Goal: Task Accomplishment & Management: Use online tool/utility

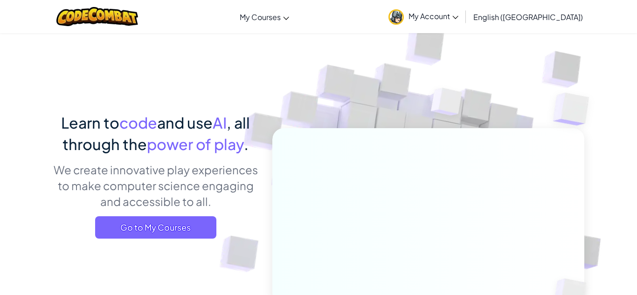
click at [463, 10] on link "My Account" at bounding box center [423, 16] width 79 height 29
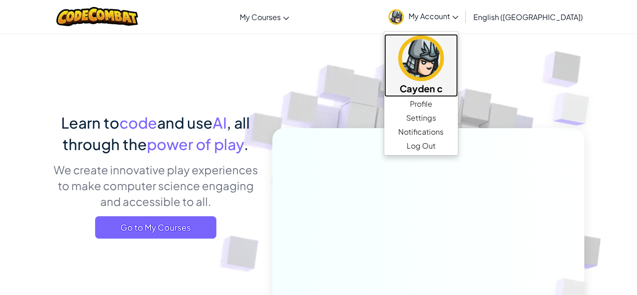
click at [448, 87] on h5 "Cayden c" at bounding box center [420, 88] width 55 height 14
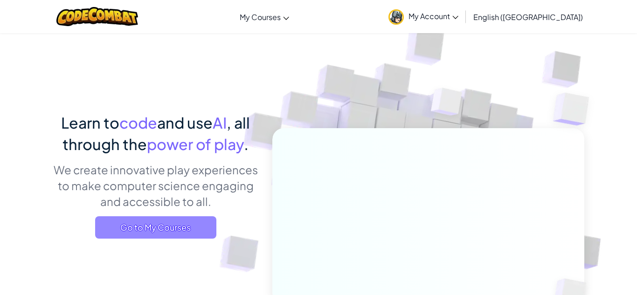
click at [176, 225] on span "Go to My Courses" at bounding box center [155, 227] width 121 height 22
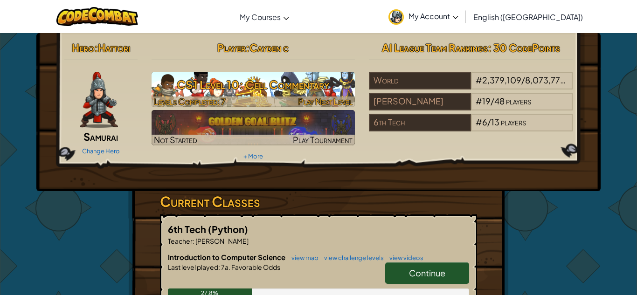
click at [271, 103] on div at bounding box center [253, 101] width 204 height 11
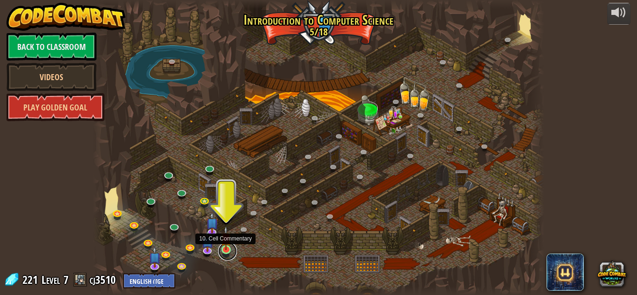
click at [229, 251] on link at bounding box center [227, 251] width 19 height 19
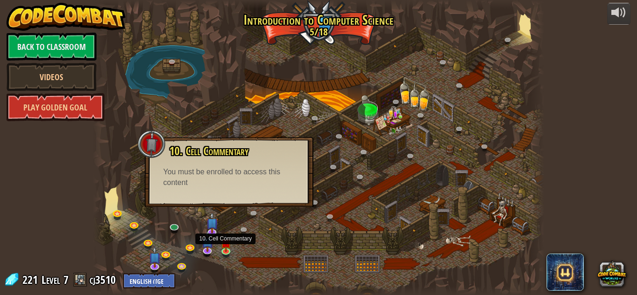
click at [191, 153] on span "10. Cell Commentary" at bounding box center [208, 151] width 79 height 16
click at [224, 248] on img at bounding box center [225, 238] width 11 height 24
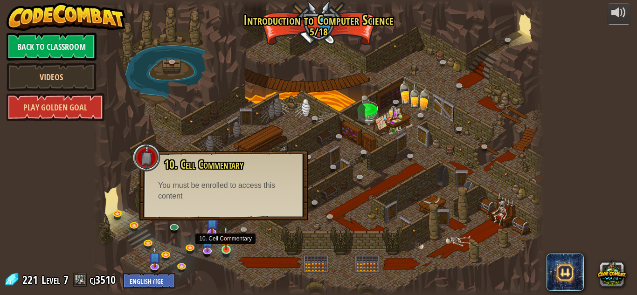
click at [224, 248] on img at bounding box center [225, 238] width 11 height 24
click at [226, 248] on img at bounding box center [225, 238] width 11 height 24
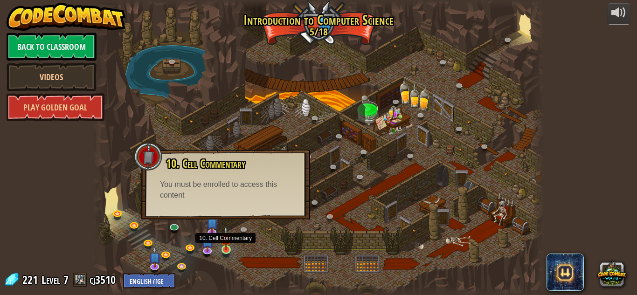
click at [224, 248] on img at bounding box center [225, 238] width 11 height 24
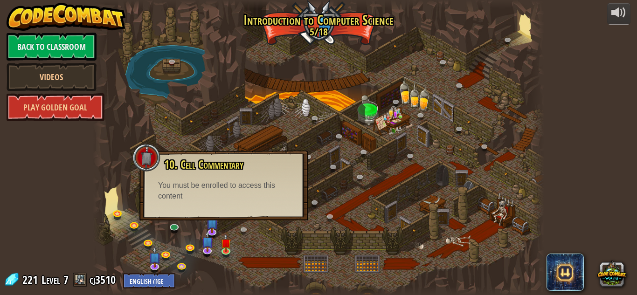
click at [260, 233] on div at bounding box center [318, 147] width 451 height 295
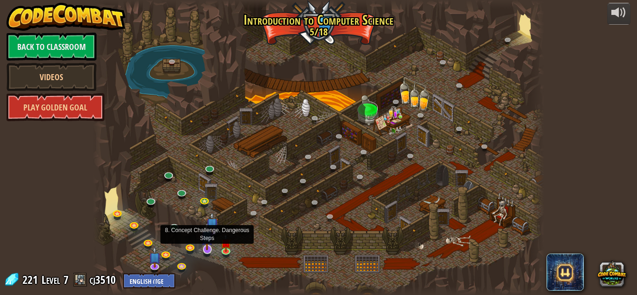
click at [208, 233] on img at bounding box center [207, 236] width 12 height 28
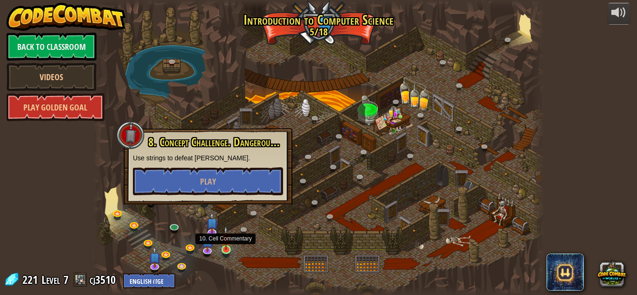
click at [225, 249] on img at bounding box center [225, 238] width 11 height 24
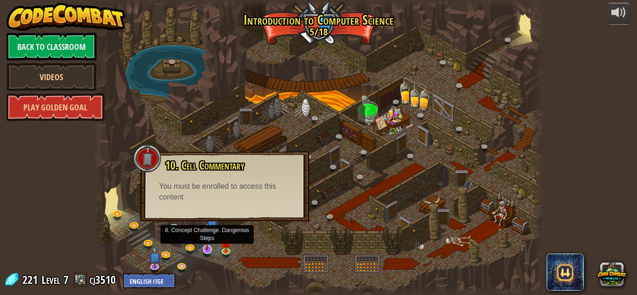
click at [212, 232] on img at bounding box center [207, 236] width 12 height 28
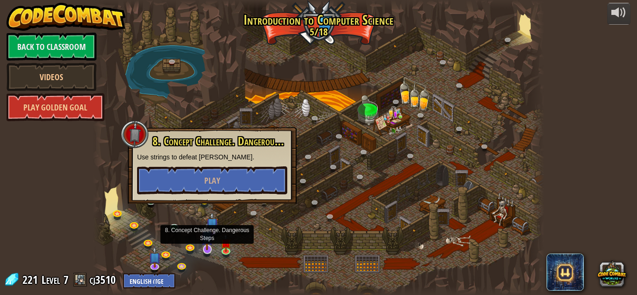
click at [208, 248] on img at bounding box center [207, 236] width 12 height 28
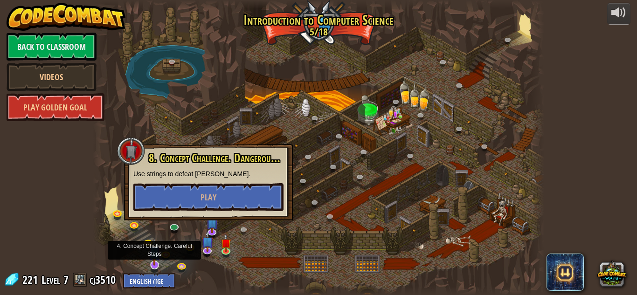
click at [155, 262] on img at bounding box center [154, 252] width 12 height 28
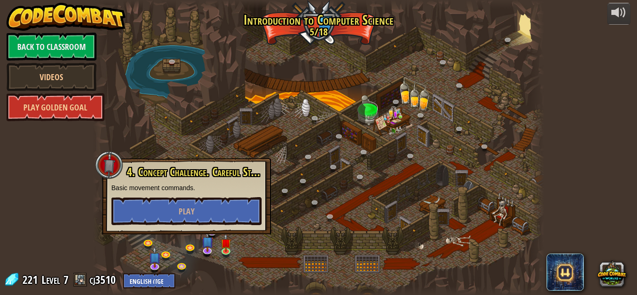
click at [281, 227] on div at bounding box center [318, 147] width 451 height 295
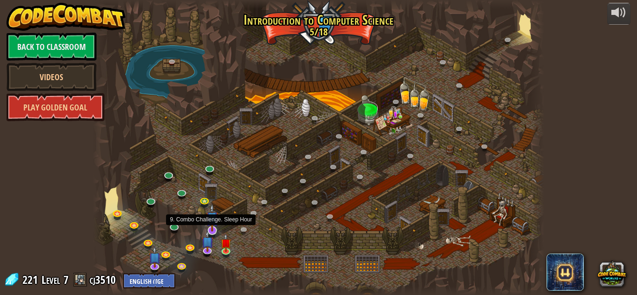
click at [210, 220] on img at bounding box center [212, 218] width 12 height 28
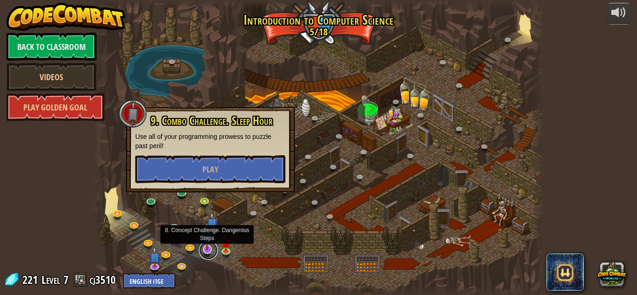
click at [208, 255] on link at bounding box center [208, 250] width 19 height 19
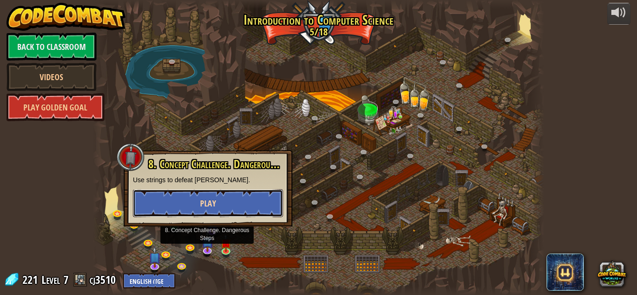
click at [246, 208] on button "Play" at bounding box center [208, 203] width 150 height 28
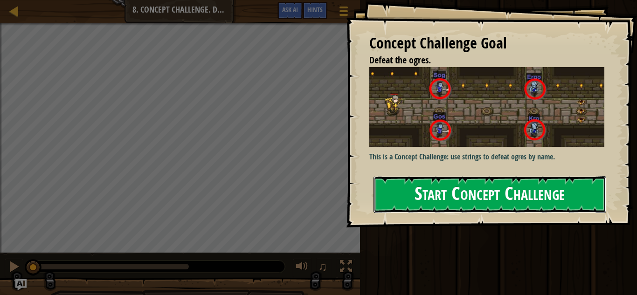
click at [397, 194] on button "Start Concept Challenge" at bounding box center [489, 194] width 233 height 37
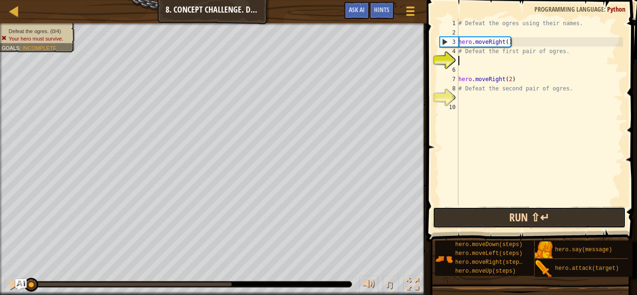
click at [469, 212] on button "Run ⇧↵" at bounding box center [529, 217] width 193 height 21
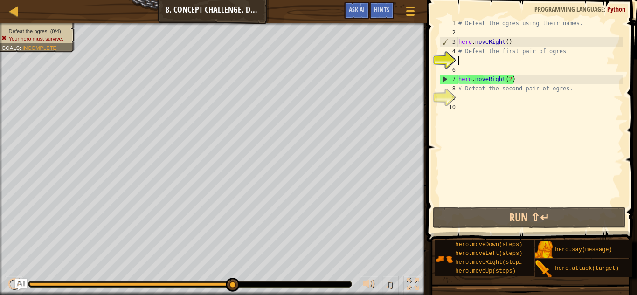
click at [461, 66] on div "# Defeat the ogres using their names. hero . moveRight ( ) # Defeat the first p…" at bounding box center [539, 121] width 166 height 205
click at [459, 61] on div "# Defeat the ogres using their names. hero . moveRight ( ) # Defeat the first p…" at bounding box center [539, 121] width 166 height 205
click at [508, 45] on div "# Defeat the ogres using their names. hero . moveRight ( ) # Defeat the first p…" at bounding box center [539, 121] width 166 height 205
type textarea "hero.moveRight(1)"
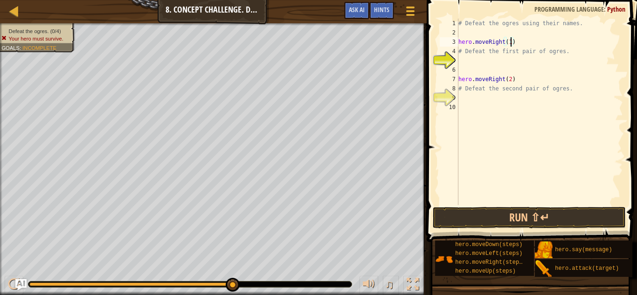
click at [465, 67] on div "# Defeat the ogres using their names. hero . moveRight ( 1 ) # Defeat the first…" at bounding box center [539, 121] width 166 height 205
click at [458, 60] on div "5" at bounding box center [449, 60] width 19 height 9
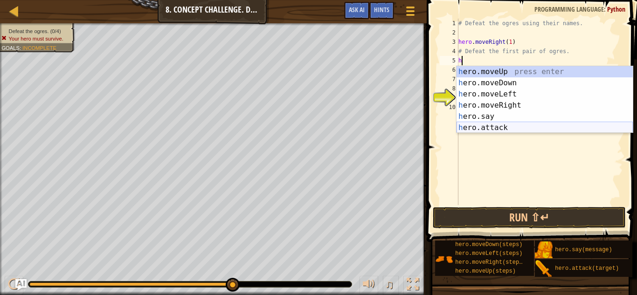
click at [485, 130] on div "h ero.moveUp press enter h ero.moveDown press enter h ero.moveLeft press enter …" at bounding box center [544, 110] width 176 height 89
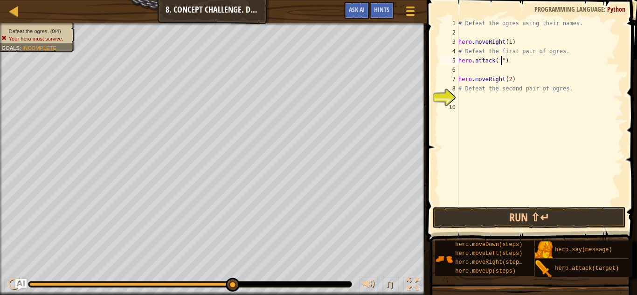
scroll to position [4, 7]
type textarea "hero.attack("Gos")"
click at [463, 69] on div "# Defeat the ogres using their names. hero . moveRight ( 1 ) # Defeat the first…" at bounding box center [539, 121] width 166 height 205
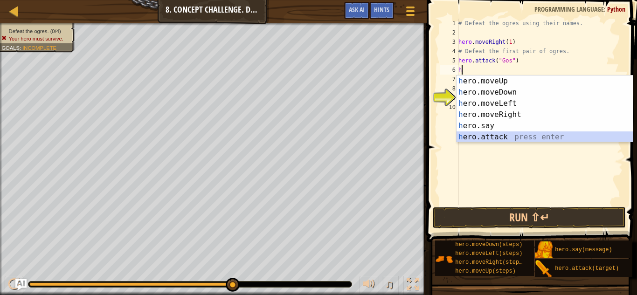
click at [504, 133] on div "h ero.moveUp press enter h ero.moveDown press enter h ero.moveLeft press enter …" at bounding box center [544, 120] width 176 height 89
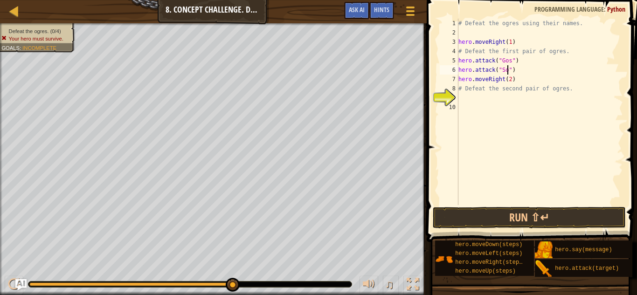
type textarea "hero.attack("Sog")"
click at [474, 101] on div "# Defeat the ogres using their names. hero . moveRight ( 1 ) # Defeat the first…" at bounding box center [539, 121] width 166 height 205
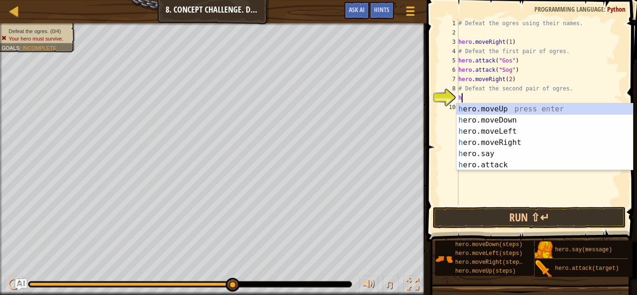
scroll to position [4, 0]
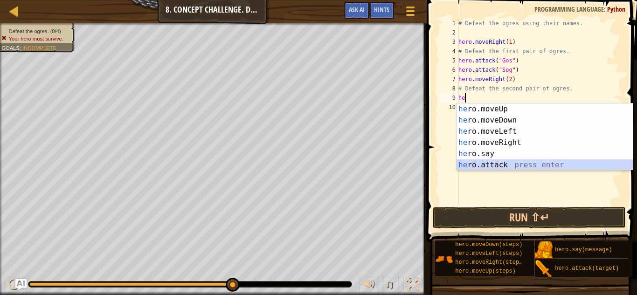
click at [501, 164] on div "he ro.moveUp press enter he ro.moveDown press enter he ro.moveLeft press enter …" at bounding box center [544, 147] width 176 height 89
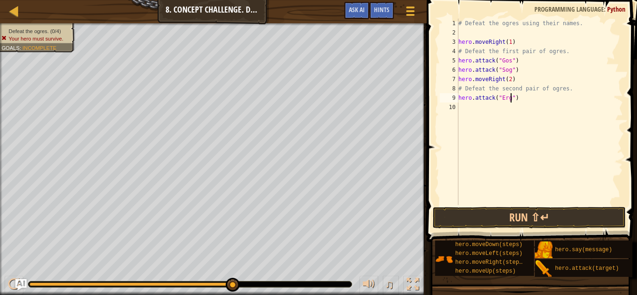
type textarea "hero.attack("Ergo")"
click at [480, 112] on div "# Defeat the ogres using their names. hero . moveRight ( 1 ) # Defeat the first…" at bounding box center [539, 121] width 166 height 205
type textarea "K"
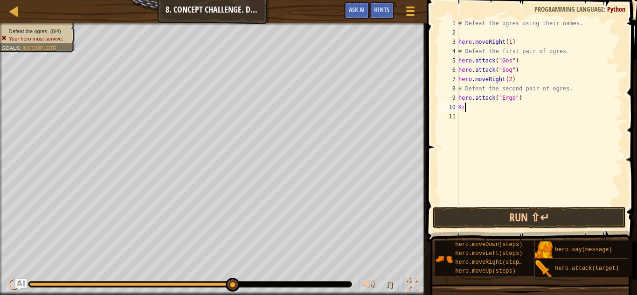
scroll to position [4, 0]
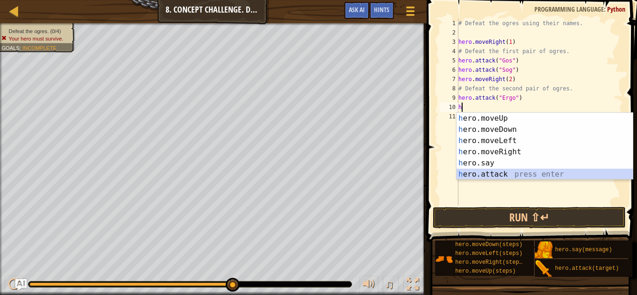
click at [519, 174] on div "h ero.moveUp press enter h ero.moveDown press enter h ero.moveLeft press enter …" at bounding box center [544, 157] width 176 height 89
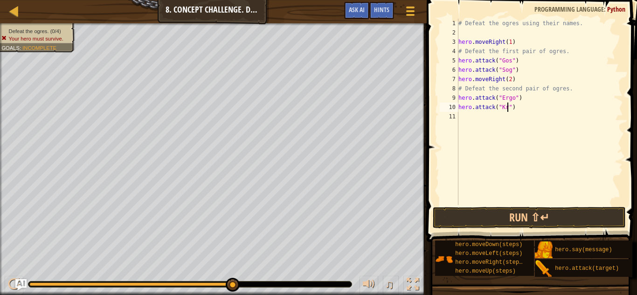
scroll to position [4, 7]
click at [509, 222] on button "Run ⇧↵" at bounding box center [529, 217] width 193 height 21
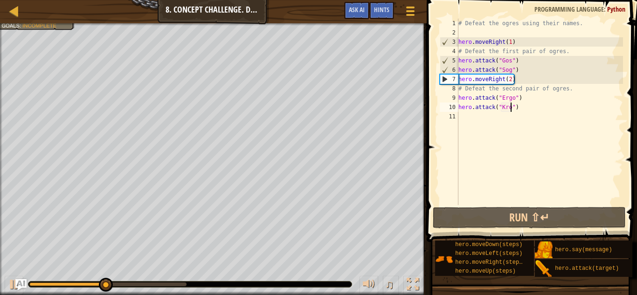
click at [536, 104] on div "# Defeat the ogres using their names. hero . moveRight ( 1 ) # Defeat the first…" at bounding box center [539, 121] width 166 height 205
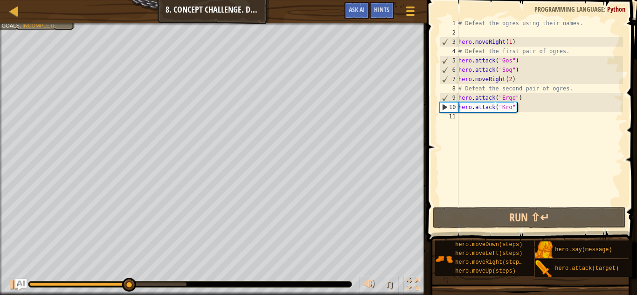
click at [513, 64] on div "# Defeat the ogres using their names. hero . moveRight ( 1 ) # Defeat the first…" at bounding box center [539, 121] width 166 height 205
click at [518, 64] on div "# Defeat the ogres using their names. hero . moveRight ( 1 ) # Defeat the first…" at bounding box center [539, 121] width 166 height 205
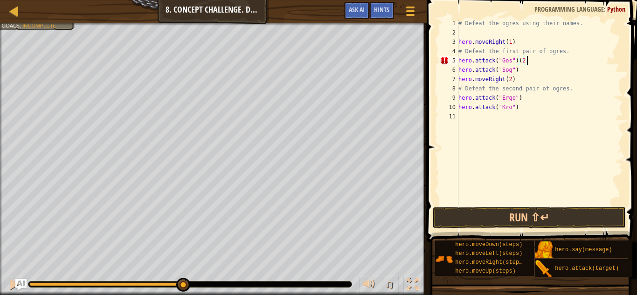
scroll to position [4, 9]
click at [517, 80] on div "# Defeat the ogres using their names. hero . moveRight ( 1 ) # Defeat the first…" at bounding box center [539, 121] width 166 height 205
click at [516, 69] on div "# Defeat the ogres using their names. hero . moveRight ( 1 ) # Defeat the first…" at bounding box center [539, 121] width 166 height 205
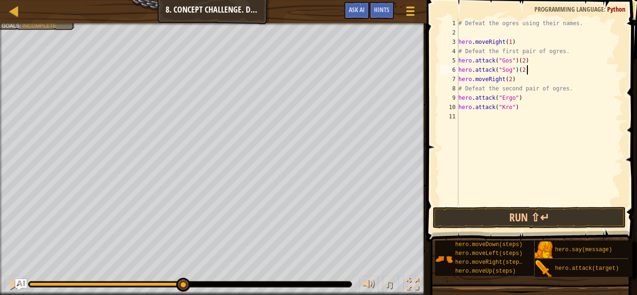
click at [523, 99] on div "# Defeat the ogres using their names. hero . moveRight ( 1 ) # Defeat the first…" at bounding box center [539, 121] width 166 height 205
click at [523, 110] on div "# Defeat the ogres using their names. hero . moveRight ( 1 ) # Defeat the first…" at bounding box center [539, 121] width 166 height 205
click at [540, 218] on button "Run ⇧↵" at bounding box center [529, 217] width 193 height 21
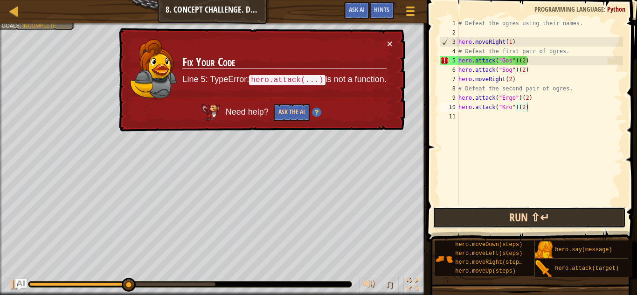
click at [501, 212] on button "Run ⇧↵" at bounding box center [529, 217] width 193 height 21
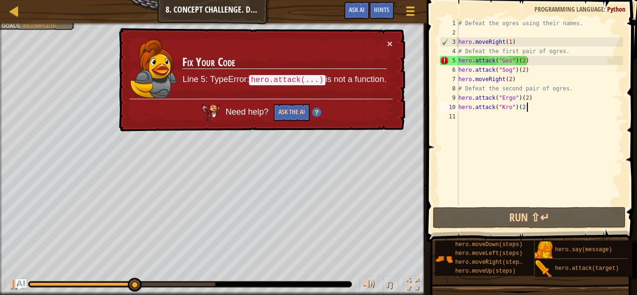
click at [528, 63] on div "# Defeat the ogres using their names. hero . moveRight ( 1 ) # Defeat the first…" at bounding box center [539, 121] width 166 height 205
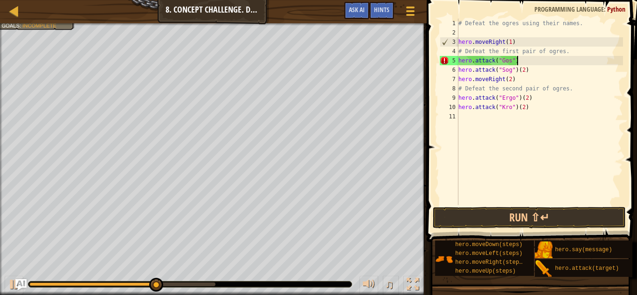
scroll to position [4, 8]
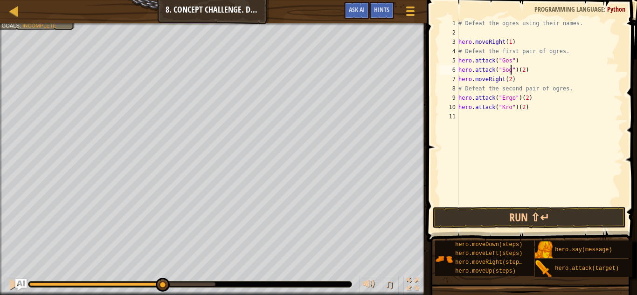
click at [510, 71] on div "# Defeat the ogres using their names. hero . moveRight ( 1 ) # Defeat the first…" at bounding box center [539, 121] width 166 height 205
click at [537, 75] on div "# Defeat the ogres using their names. hero . moveRight ( 1 ) # Defeat the first…" at bounding box center [539, 121] width 166 height 205
click at [530, 71] on div "# Defeat the ogres using their names. hero . moveRight ( 1 ) # Defeat the first…" at bounding box center [539, 121] width 166 height 205
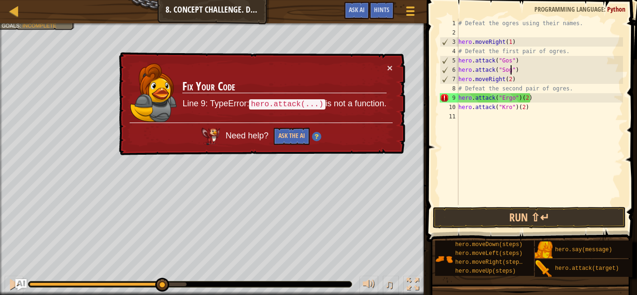
click at [511, 70] on div "# Defeat the ogres using their names. hero . moveRight ( 1 ) # Defeat the first…" at bounding box center [539, 121] width 166 height 205
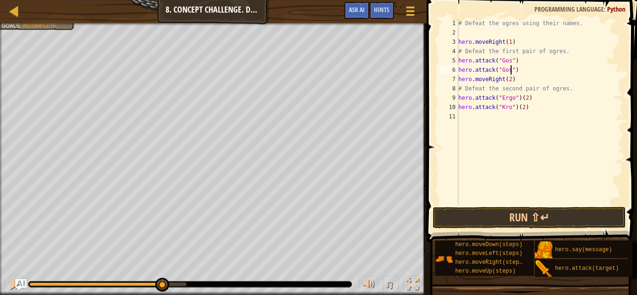
scroll to position [4, 7]
click at [520, 76] on div "# Defeat the ogres using their names. hero . moveRight ( 1 ) # Defeat the first…" at bounding box center [539, 121] width 166 height 205
click at [518, 70] on div "# Defeat the ogres using their names. hero . moveRight ( 1 ) # Defeat the first…" at bounding box center [539, 121] width 166 height 205
type textarea "hero.attack("Gos")"
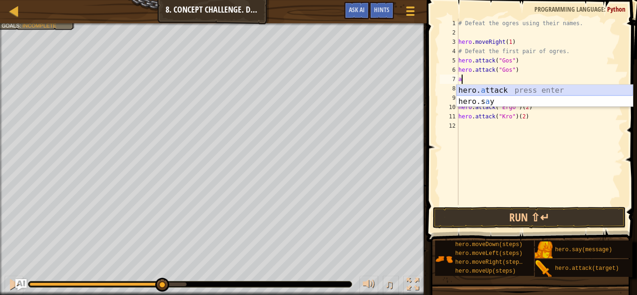
click at [524, 90] on div "hero. a ttack press enter hero.s a y press enter" at bounding box center [544, 107] width 176 height 45
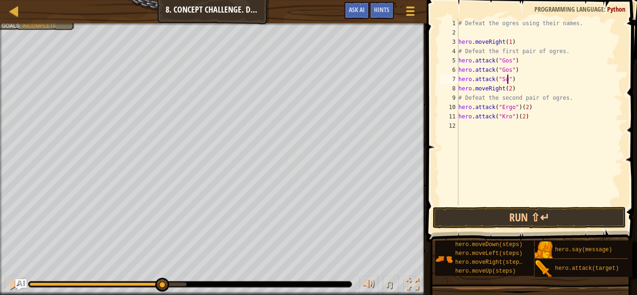
type textarea "hero.attack("Sog")"
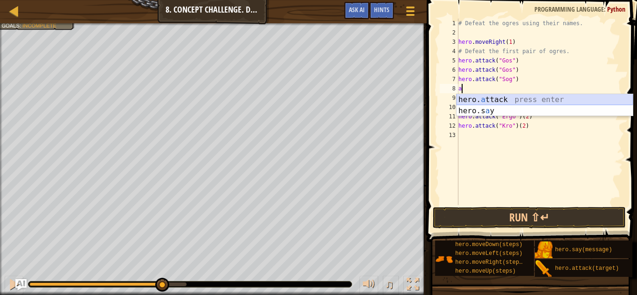
click at [565, 100] on div "hero. a ttack press enter hero.s a y press enter" at bounding box center [544, 116] width 176 height 45
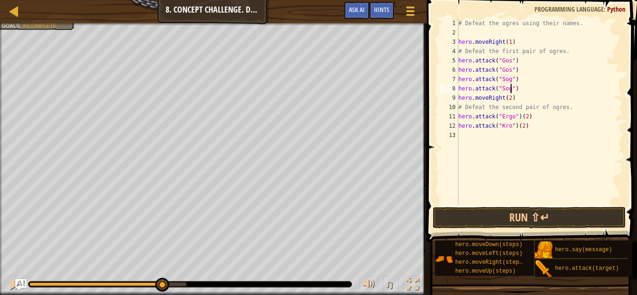
scroll to position [4, 7]
click at [530, 119] on div "# Defeat the ogres using their names. hero . moveRight ( 1 ) # Defeat the first…" at bounding box center [539, 121] width 166 height 205
click at [510, 128] on div "# Defeat the ogres using their names. hero . moveRight ( 1 ) # Defeat the first…" at bounding box center [539, 121] width 166 height 205
type textarea "hero.attack("Ergo")"
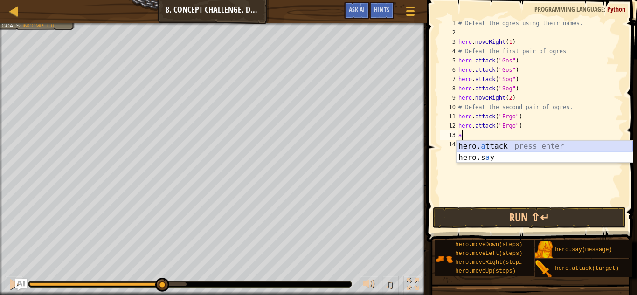
click at [521, 143] on div "hero. a ttack press enter hero.s a y press enter" at bounding box center [544, 163] width 176 height 45
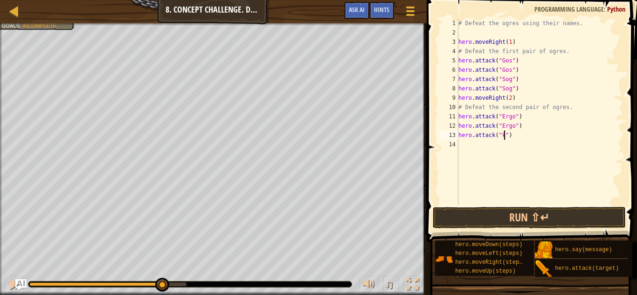
type textarea "hero.attack("kro")"
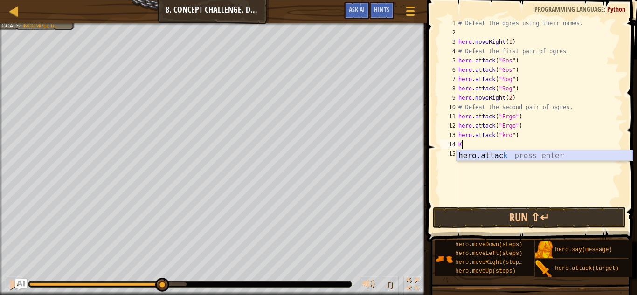
click at [525, 154] on div "hero.attac k press enter" at bounding box center [544, 167] width 176 height 34
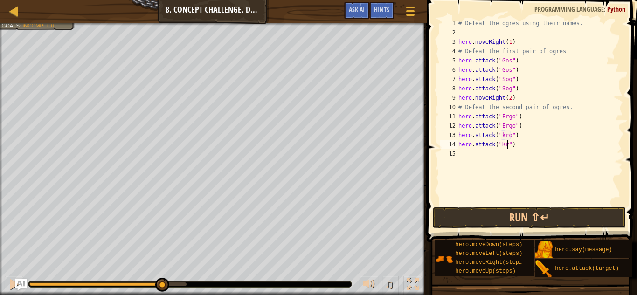
scroll to position [4, 7]
click at [523, 209] on button "Run ⇧↵" at bounding box center [529, 217] width 193 height 21
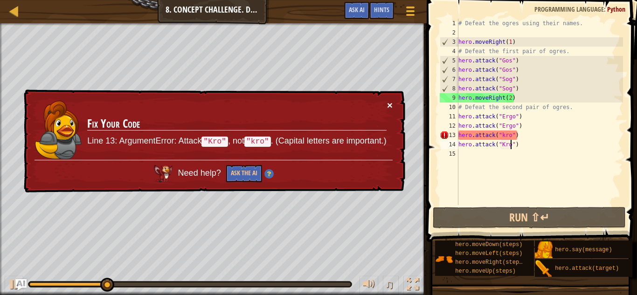
click at [388, 102] on button "×" at bounding box center [390, 105] width 6 height 10
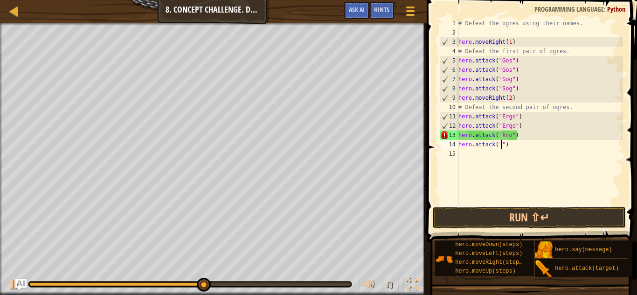
scroll to position [4, 7]
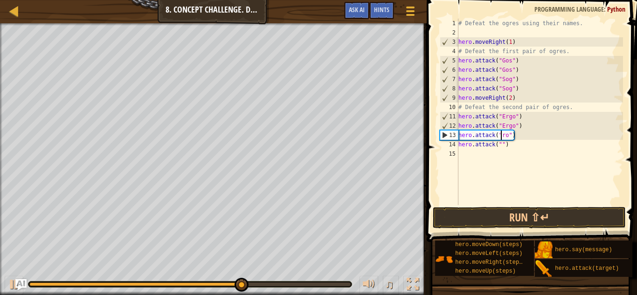
type textarea "hero.attack("Kro")"
click at [501, 151] on div "# Defeat the ogres using their names. hero . moveRight ( 1 ) # Defeat the first…" at bounding box center [539, 121] width 166 height 205
click at [497, 136] on div "# Defeat the ogres using their names. hero . moveRight ( 1 ) # Defeat the first…" at bounding box center [539, 121] width 166 height 205
click at [503, 148] on div "# Defeat the ogres using their names. hero . moveRight ( 1 ) # Defeat the first…" at bounding box center [539, 121] width 166 height 205
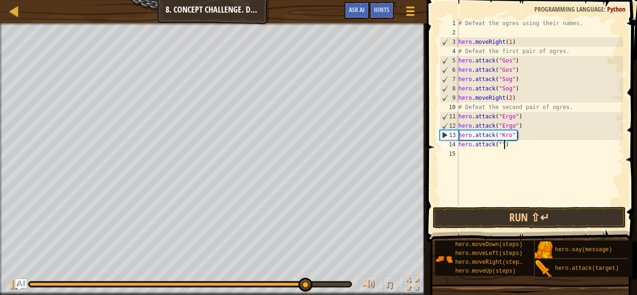
click at [501, 147] on div "# Defeat the ogres using their names. hero . moveRight ( 1 ) # Defeat the first…" at bounding box center [539, 121] width 166 height 205
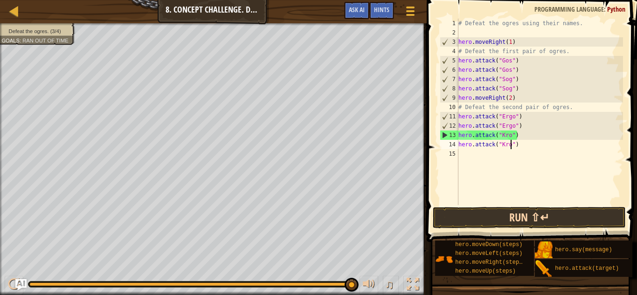
type textarea "hero.attack("Kro")"
click at [499, 214] on button "Run ⇧↵" at bounding box center [529, 217] width 193 height 21
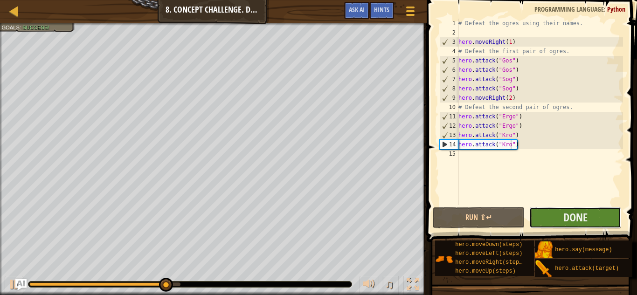
click at [550, 223] on button "Done" at bounding box center [575, 217] width 92 height 21
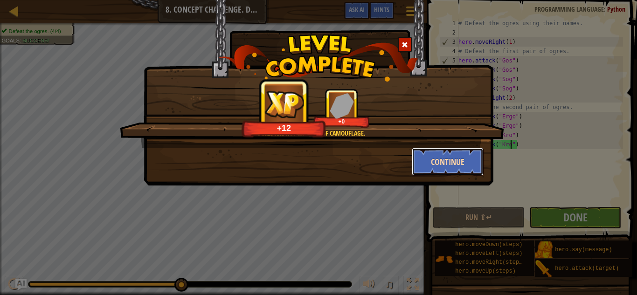
click at [435, 157] on button "Continue" at bounding box center [448, 162] width 72 height 28
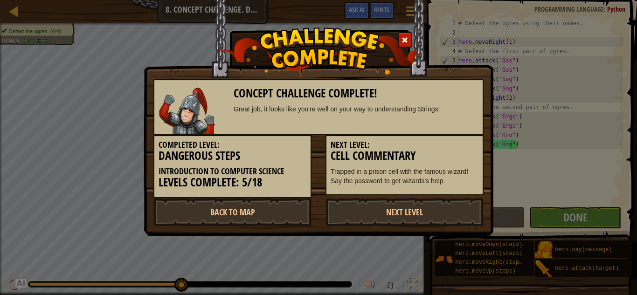
click at [435, 157] on h3 "Cell Commentary" at bounding box center [404, 156] width 148 height 13
click at [398, 209] on link "Next Level" at bounding box center [404, 212] width 158 height 28
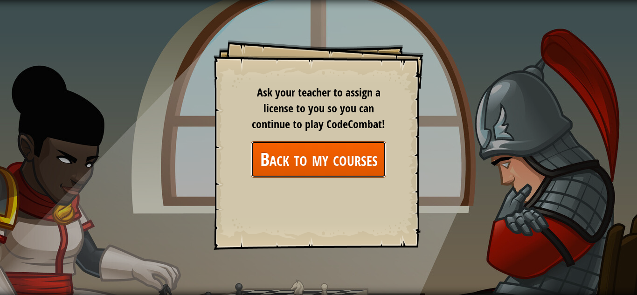
click at [356, 151] on link "Back to my courses" at bounding box center [318, 159] width 135 height 36
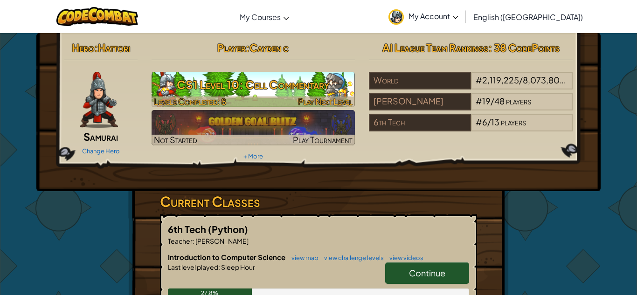
click at [318, 95] on img at bounding box center [253, 89] width 204 height 35
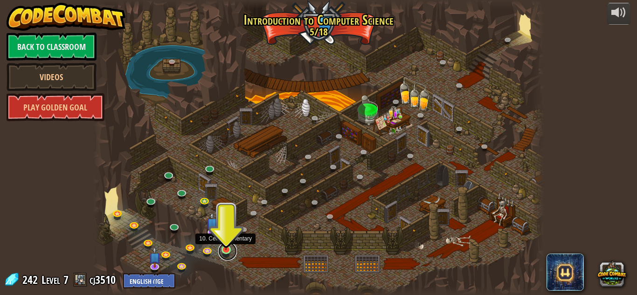
click at [224, 254] on link at bounding box center [227, 251] width 19 height 19
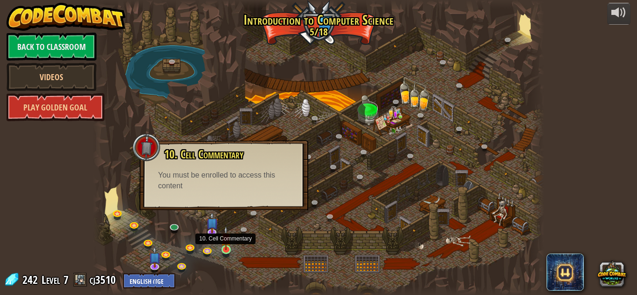
click at [229, 247] on img at bounding box center [225, 238] width 11 height 24
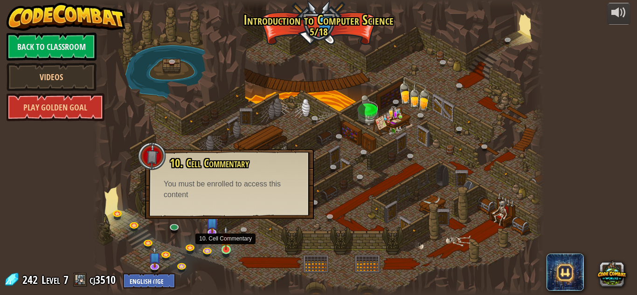
click at [229, 247] on img at bounding box center [225, 238] width 11 height 24
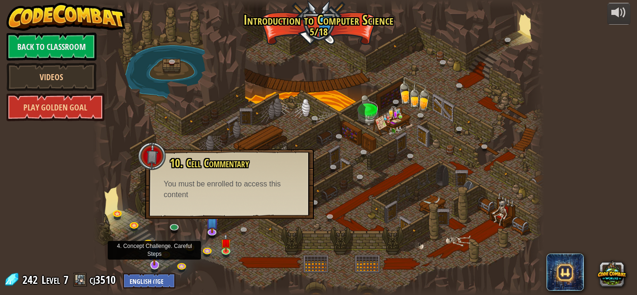
click at [156, 264] on img at bounding box center [154, 252] width 12 height 28
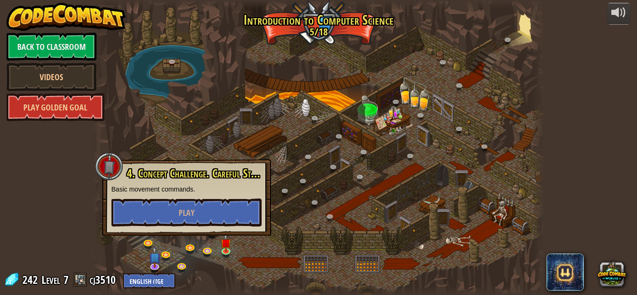
click at [263, 278] on div at bounding box center [318, 147] width 451 height 295
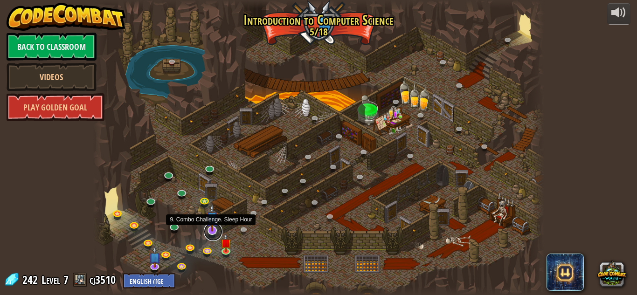
click at [214, 233] on link at bounding box center [213, 231] width 19 height 19
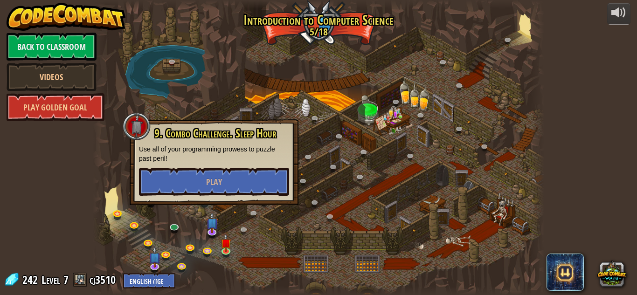
click at [205, 196] on div "9. Combo Challenge. Sleep Hour Use all of your programming prowess to puzzle pa…" at bounding box center [214, 162] width 169 height 86
click at [215, 194] on button "Play" at bounding box center [214, 182] width 150 height 28
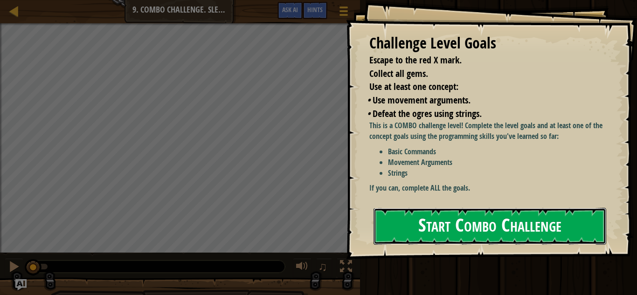
click at [528, 214] on button "Start Combo Challenge" at bounding box center [489, 226] width 233 height 37
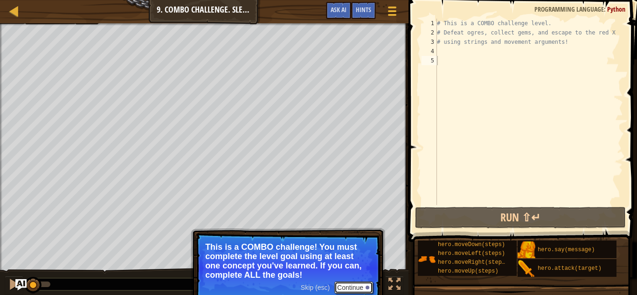
click at [369, 288] on div at bounding box center [367, 288] width 4 height 4
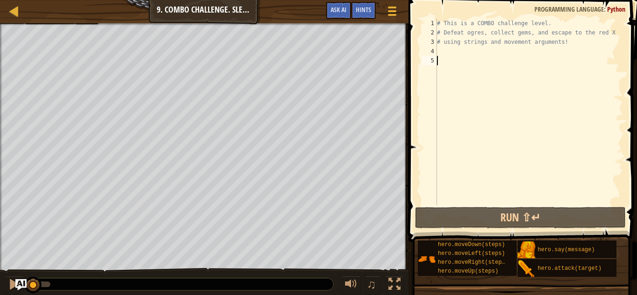
click at [441, 52] on div "# This is a COMBO challenge level. # Defeat [PERSON_NAME], collect gems, and es…" at bounding box center [529, 121] width 188 height 205
type textarea "M"
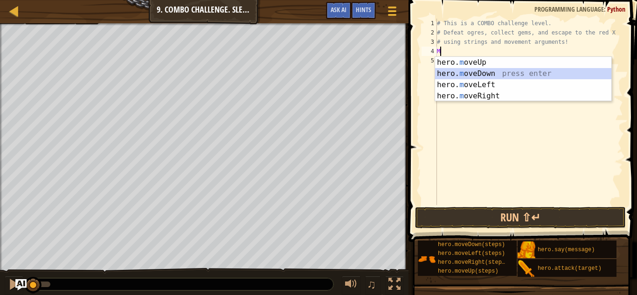
click at [459, 74] on div "hero. m oveUp press enter hero. m oveDown press enter hero. m oveLeft press ent…" at bounding box center [523, 90] width 176 height 67
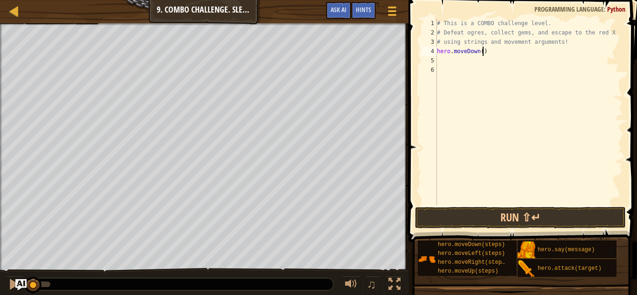
click at [483, 53] on div "# This is a COMBO challenge level. # Defeat [PERSON_NAME], collect gems, and es…" at bounding box center [529, 121] width 188 height 205
type textarea "hero.moveDown(1)"
click at [455, 62] on div "# This is a COMBO challenge level. # Defeat [PERSON_NAME], collect gems, and es…" at bounding box center [529, 121] width 188 height 205
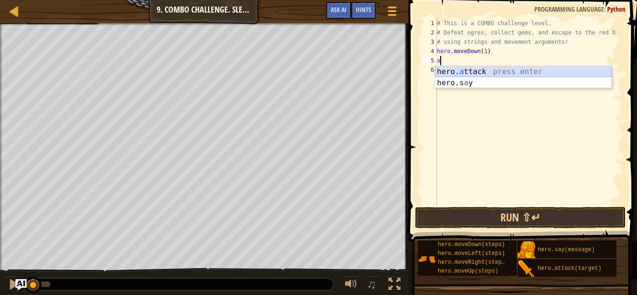
click at [462, 73] on div "hero. a ttack press enter hero.s a y press enter" at bounding box center [523, 88] width 176 height 45
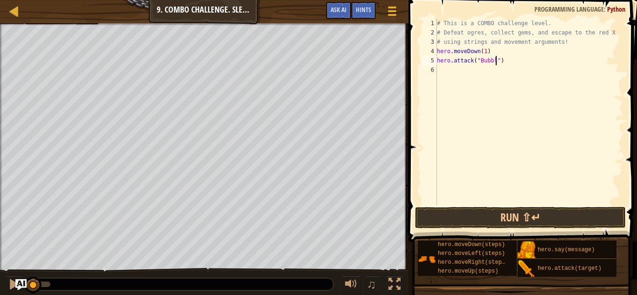
type textarea "hero.attack("Bubble")"
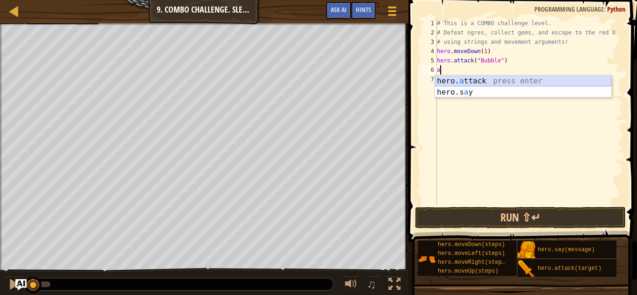
click at [476, 80] on div "hero. a ttack press enter hero.s a y press enter" at bounding box center [523, 98] width 176 height 45
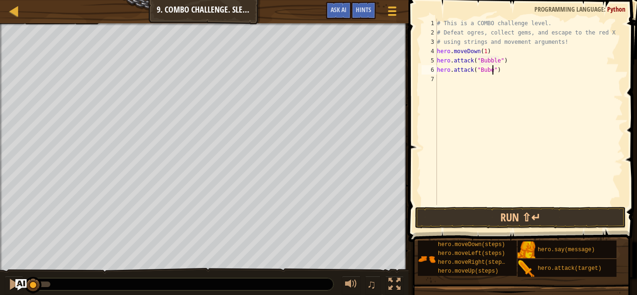
scroll to position [4, 8]
type textarea "hero.attack("Buble")"
type textarea "M"
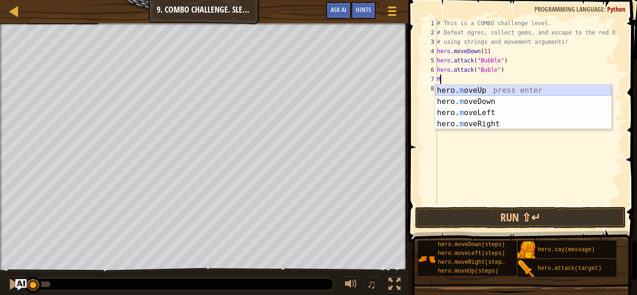
click at [489, 94] on div "hero. m oveUp press enter hero. m oveDown press enter hero. m oveLeft press ent…" at bounding box center [523, 118] width 176 height 67
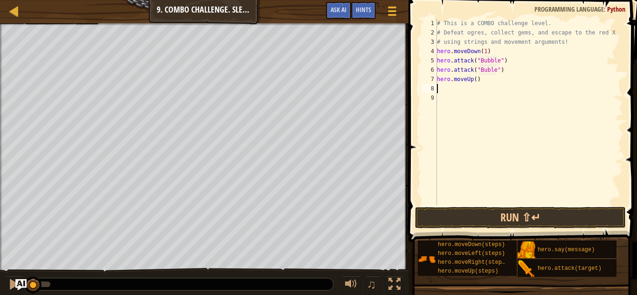
type textarea "M"
click at [475, 83] on div "# This is a COMBO challenge level. # Defeat [PERSON_NAME], collect gems, and es…" at bounding box center [529, 121] width 188 height 205
click at [472, 217] on button "Run ⇧↵" at bounding box center [520, 217] width 211 height 21
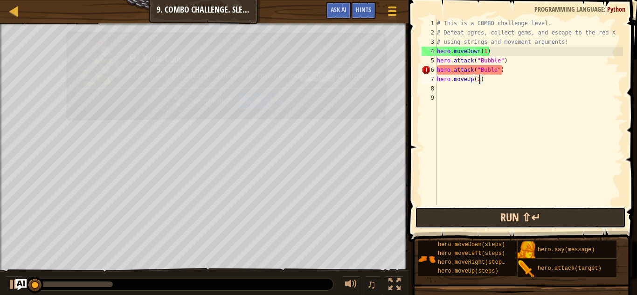
click at [472, 217] on button "Run ⇧↵" at bounding box center [520, 217] width 211 height 21
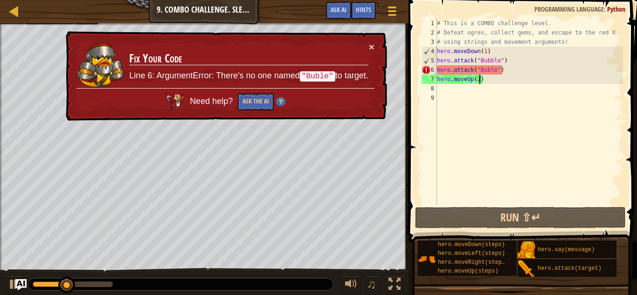
click at [489, 73] on div "# This is a COMBO challenge level. # Defeat [PERSON_NAME], collect gems, and es…" at bounding box center [529, 121] width 188 height 205
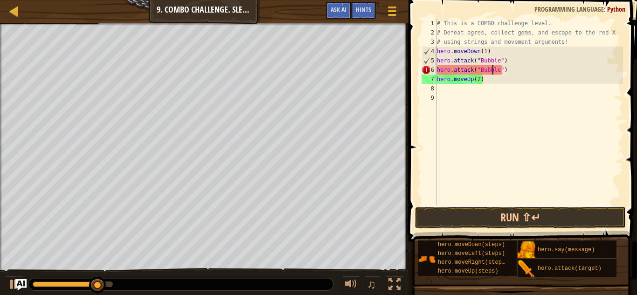
scroll to position [4, 8]
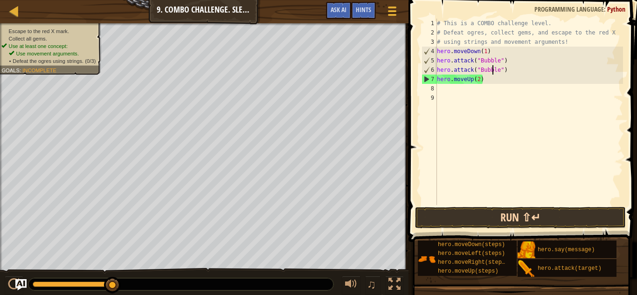
type textarea "hero.attack("Bubble")"
click at [487, 212] on button "Run ⇧↵" at bounding box center [520, 217] width 211 height 21
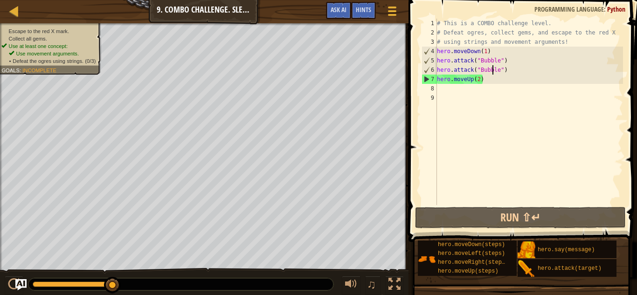
click at [447, 92] on div "# This is a COMBO challenge level. # Defeat [PERSON_NAME], collect gems, and es…" at bounding box center [529, 121] width 188 height 205
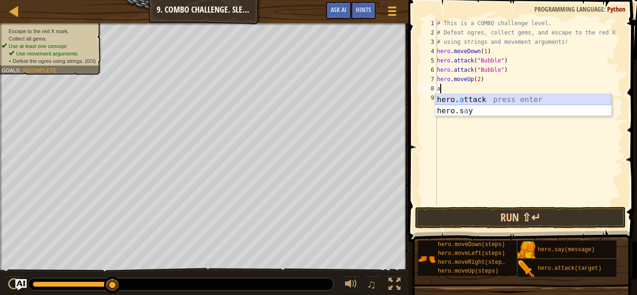
click at [461, 102] on div "hero. a ttack press enter hero.s a y press enter" at bounding box center [523, 116] width 176 height 45
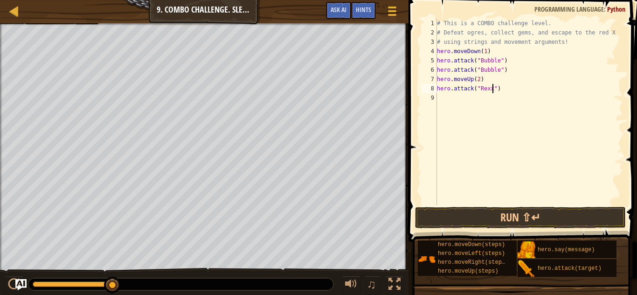
type textarea "hero.attack("Rexxar")"
click at [451, 96] on div "# This is a COMBO challenge level. # Defeat [PERSON_NAME], collect gems, and es…" at bounding box center [529, 121] width 188 height 205
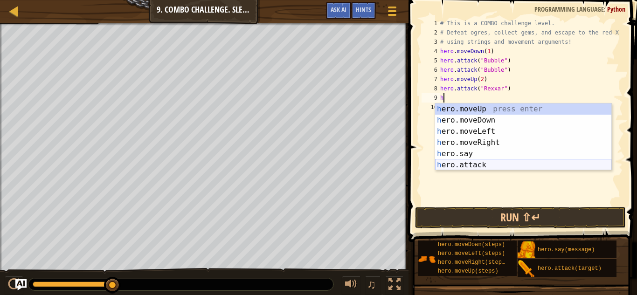
click at [458, 164] on div "h ero.moveUp press enter h ero.moveDown press enter h ero.moveLeft press enter …" at bounding box center [523, 147] width 176 height 89
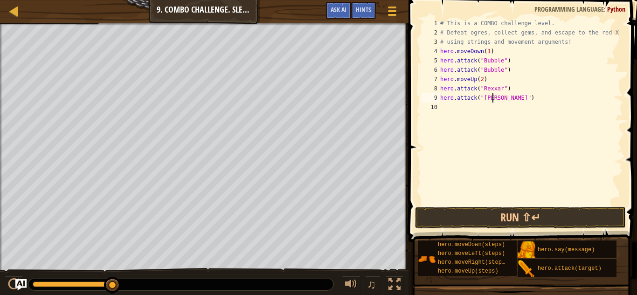
scroll to position [4, 8]
type textarea "hero.attack("Rexxar")"
click at [490, 107] on div "# This is a COMBO challenge level. # Defeat [PERSON_NAME], collect gems, and es…" at bounding box center [530, 121] width 185 height 205
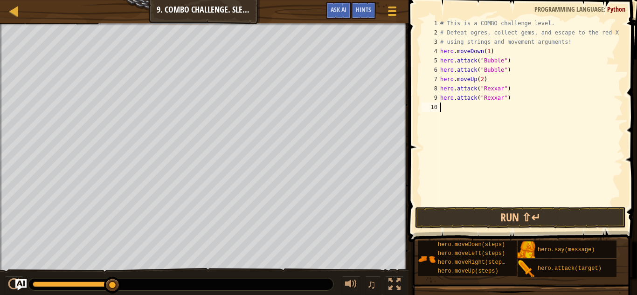
type textarea "m"
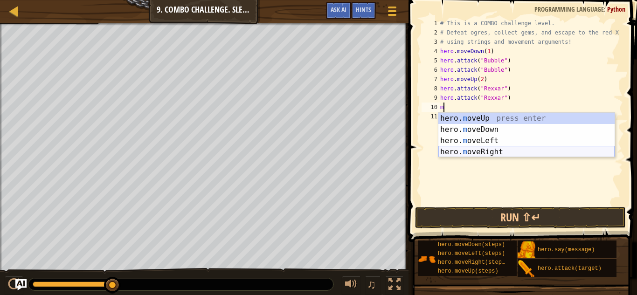
click at [522, 153] on div "hero. m oveUp press enter hero. m oveDown press enter hero. m oveLeft press ent…" at bounding box center [526, 146] width 176 height 67
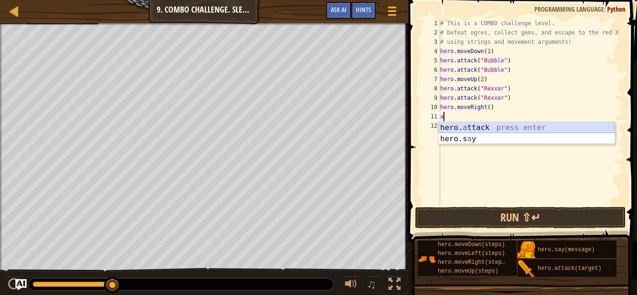
click at [464, 124] on div "hero. a ttack press enter hero.s a y press enter" at bounding box center [526, 144] width 176 height 45
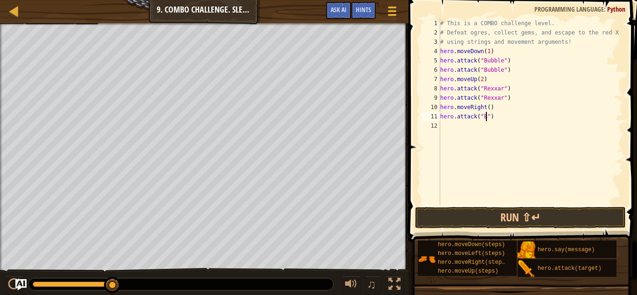
scroll to position [4, 7]
type textarea "hero.attack("[PERSON_NAME]")"
click at [456, 132] on div "# This is a COMBO challenge level. # Defeat [PERSON_NAME], collect gems, and es…" at bounding box center [530, 121] width 185 height 205
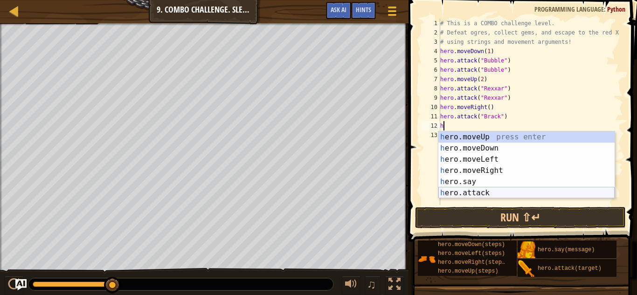
click at [467, 194] on div "h ero.moveUp press enter h ero.moveDown press enter h ero.moveLeft press enter …" at bounding box center [526, 175] width 176 height 89
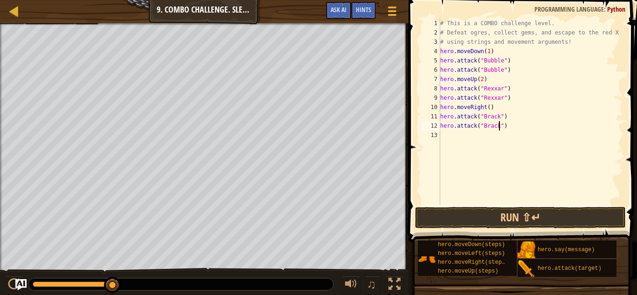
scroll to position [4, 9]
click at [533, 220] on button "Run ⇧↵" at bounding box center [520, 217] width 211 height 21
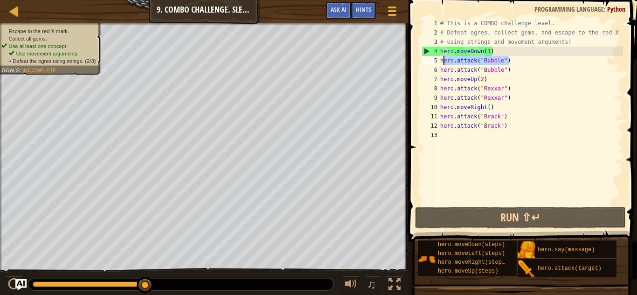
drag, startPoint x: 511, startPoint y: 62, endPoint x: 442, endPoint y: 63, distance: 69.0
click at [442, 63] on div "# This is a COMBO challenge level. # Defeat [PERSON_NAME], collect gems, and es…" at bounding box center [530, 121] width 185 height 205
type textarea "h"
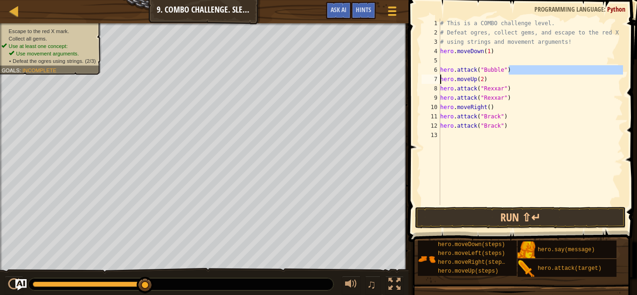
drag, startPoint x: 511, startPoint y: 71, endPoint x: 439, endPoint y: 76, distance: 72.8
click at [439, 76] on div "1 2 3 4 5 6 7 8 9 10 11 12 13 # This is a COMBO challenge level. # Defeat [PERS…" at bounding box center [521, 112] width 203 height 186
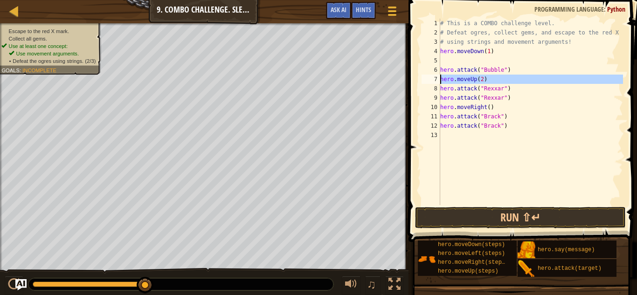
click at [439, 76] on div "7" at bounding box center [430, 79] width 19 height 9
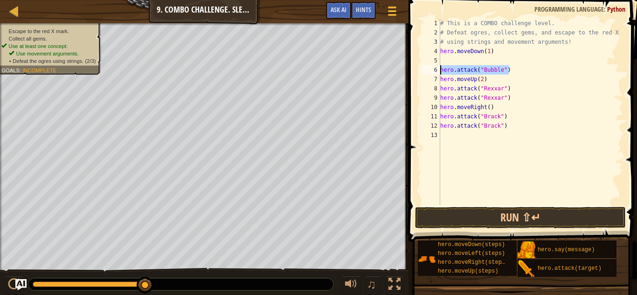
drag, startPoint x: 514, startPoint y: 72, endPoint x: 439, endPoint y: 69, distance: 74.6
click at [439, 69] on div "hero.moveUp(2) 1 2 3 4 5 6 7 8 9 10 11 12 13 # This is a COMBO challenge level.…" at bounding box center [521, 112] width 203 height 186
type textarea "hero.attack("Bubble")"
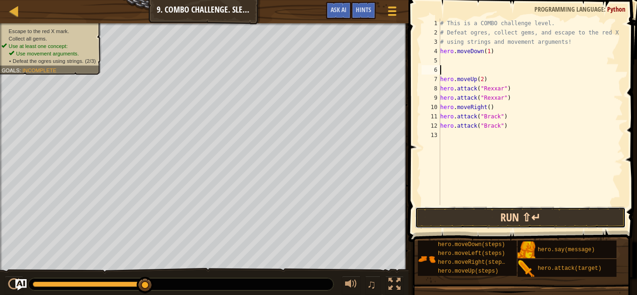
click at [470, 213] on button "Run ⇧↵" at bounding box center [520, 217] width 211 height 21
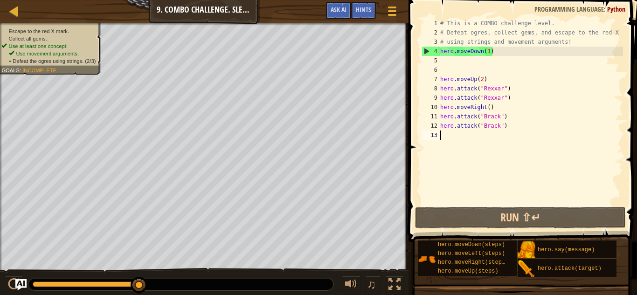
click at [456, 138] on div "# This is a COMBO challenge level. # Defeat [PERSON_NAME], collect gems, and es…" at bounding box center [530, 121] width 185 height 205
click at [12, 8] on div at bounding box center [14, 11] width 12 height 12
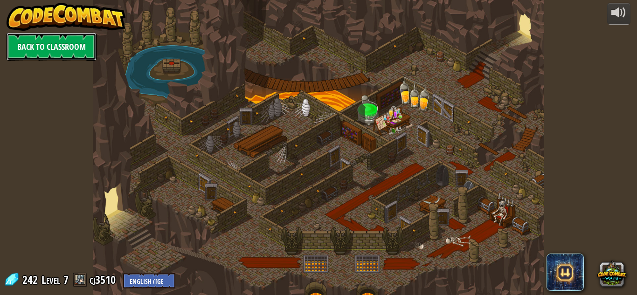
click at [49, 55] on link "Back to Classroom" at bounding box center [52, 47] width 90 height 28
click at [74, 51] on link "Back to Classroom" at bounding box center [52, 47] width 90 height 28
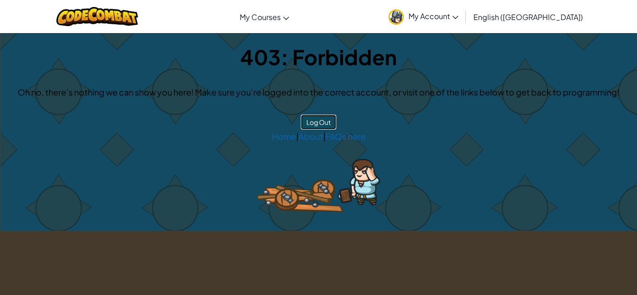
drag, startPoint x: 315, startPoint y: 121, endPoint x: 324, endPoint y: 85, distance: 37.1
click at [324, 85] on div "403: Forbidden Oh no, there’s nothing we can show you here! Make sure you’re lo…" at bounding box center [318, 132] width 636 height 198
click at [320, 117] on button "Log Out" at bounding box center [318, 122] width 35 height 15
